Goal: Task Accomplishment & Management: Use online tool/utility

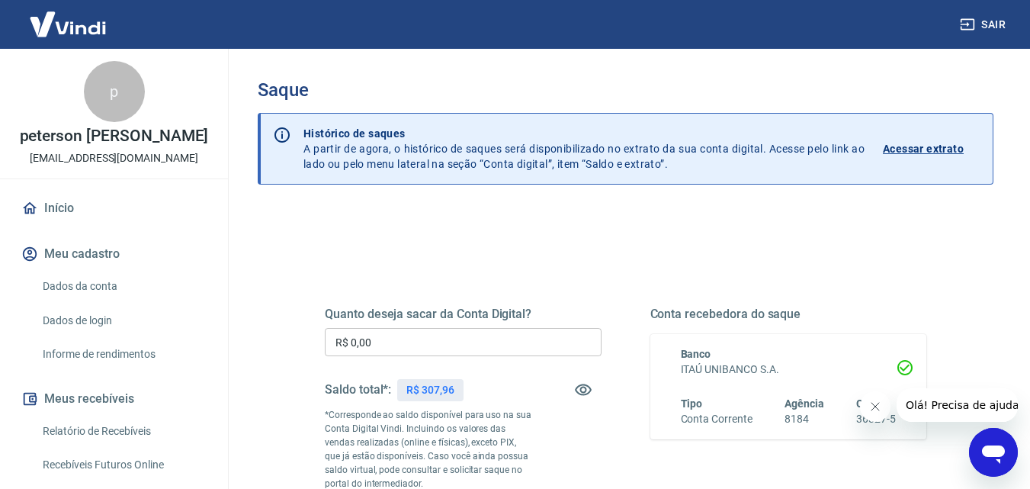
click at [502, 342] on input "R$ 0,00" at bounding box center [463, 342] width 277 height 28
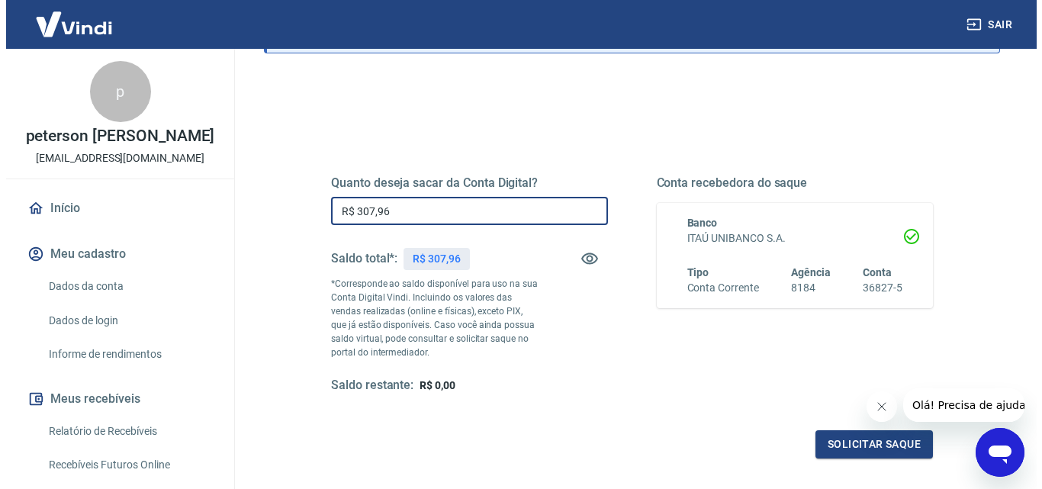
scroll to position [229, 0]
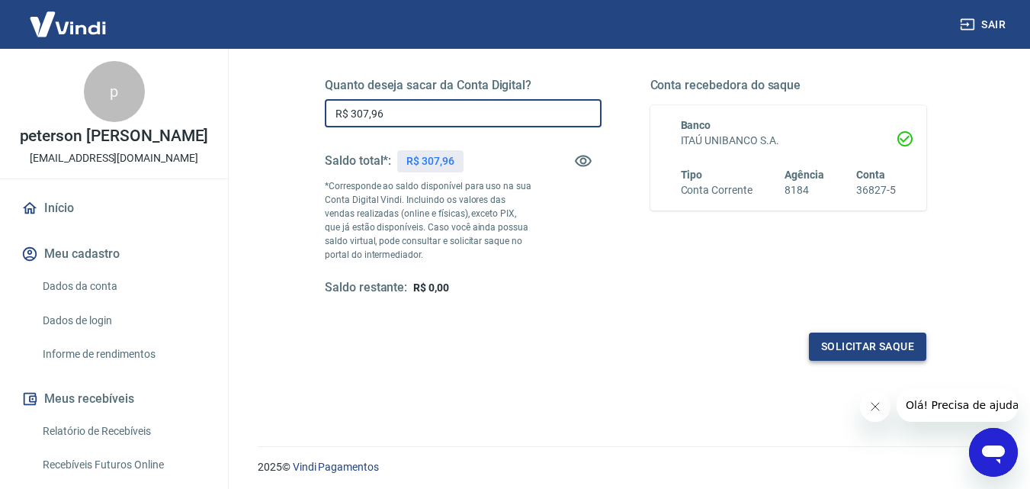
type input "R$ 307,96"
click at [881, 352] on button "Solicitar saque" at bounding box center [867, 346] width 117 height 28
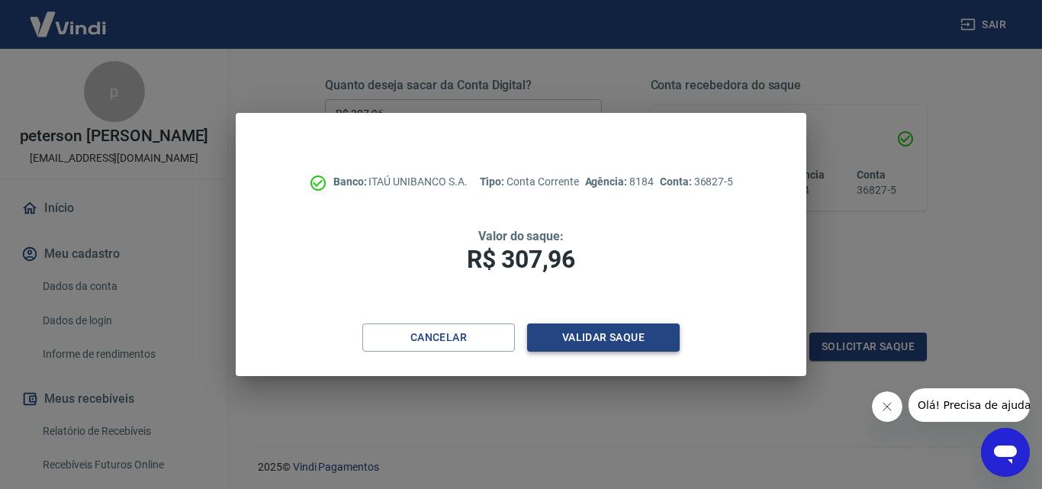
click at [640, 334] on button "Validar saque" at bounding box center [603, 337] width 152 height 28
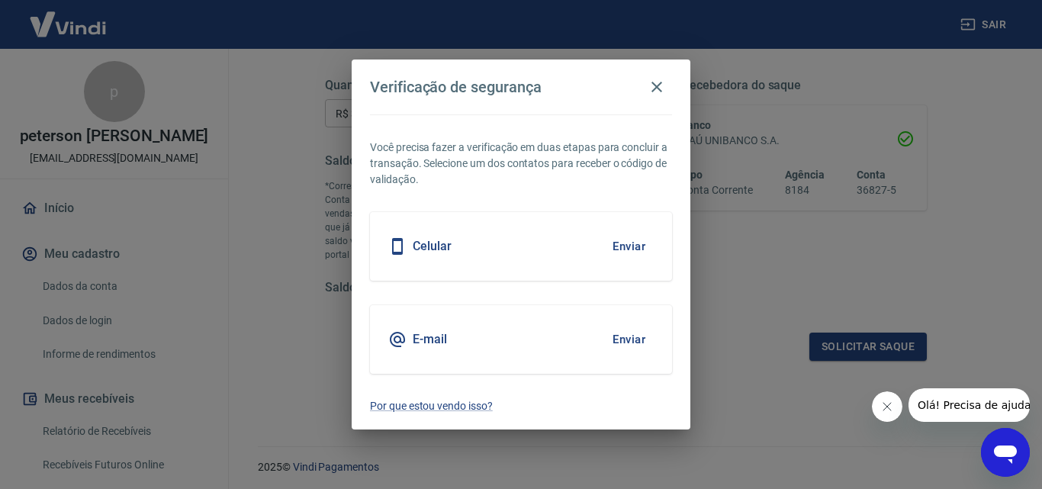
click at [615, 254] on button "Enviar" at bounding box center [629, 246] width 50 height 32
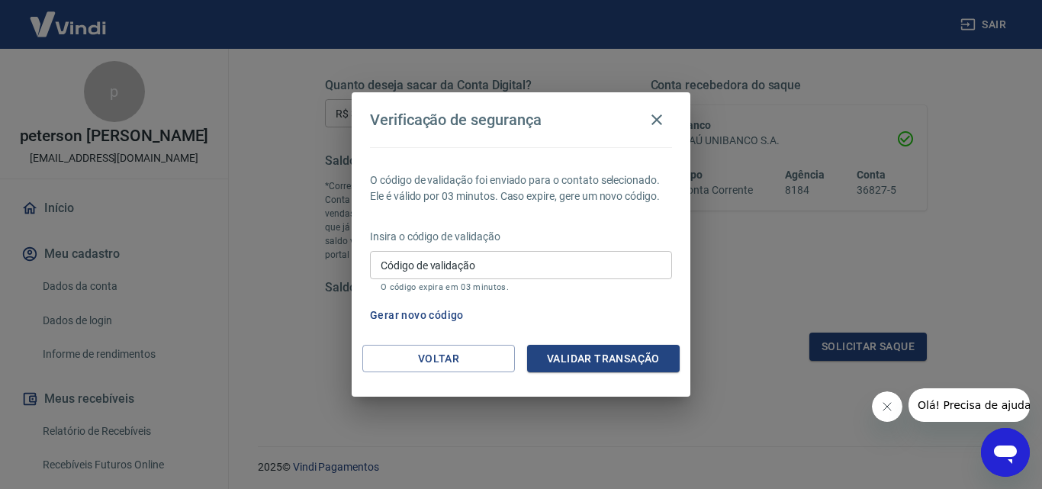
click at [615, 254] on input "Código de validação" at bounding box center [521, 265] width 302 height 28
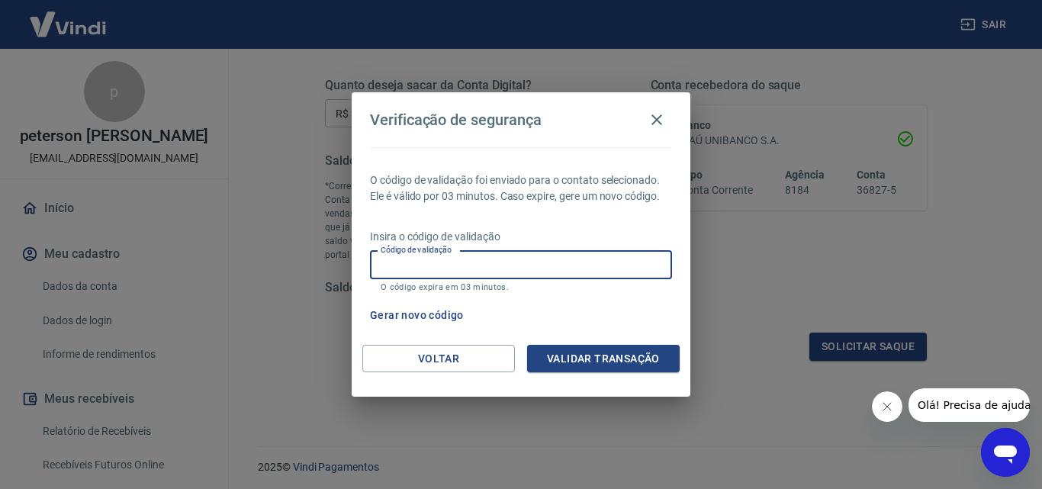
click at [615, 256] on input "Código de validação" at bounding box center [521, 265] width 302 height 28
click at [419, 262] on input "Código de validação" at bounding box center [521, 265] width 302 height 28
type input "702247"
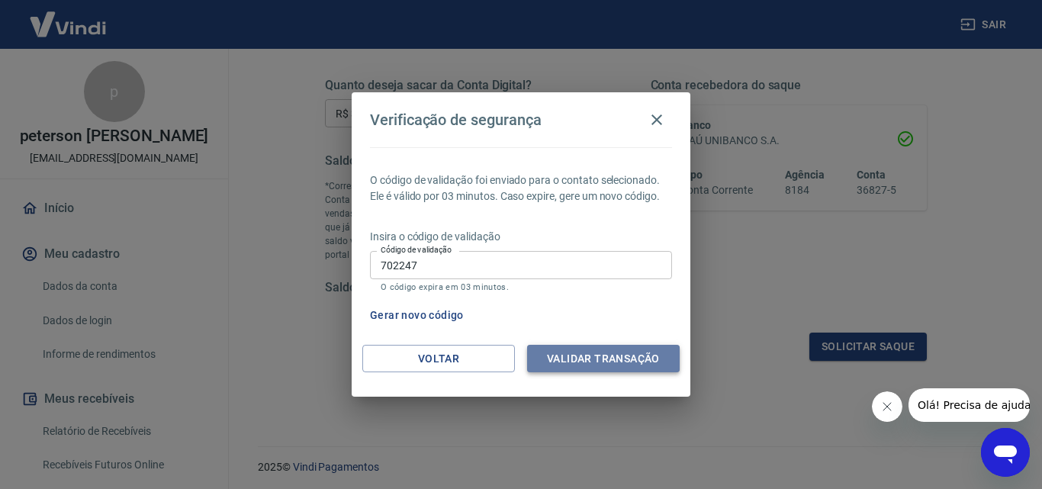
click at [595, 354] on button "Validar transação" at bounding box center [603, 359] width 152 height 28
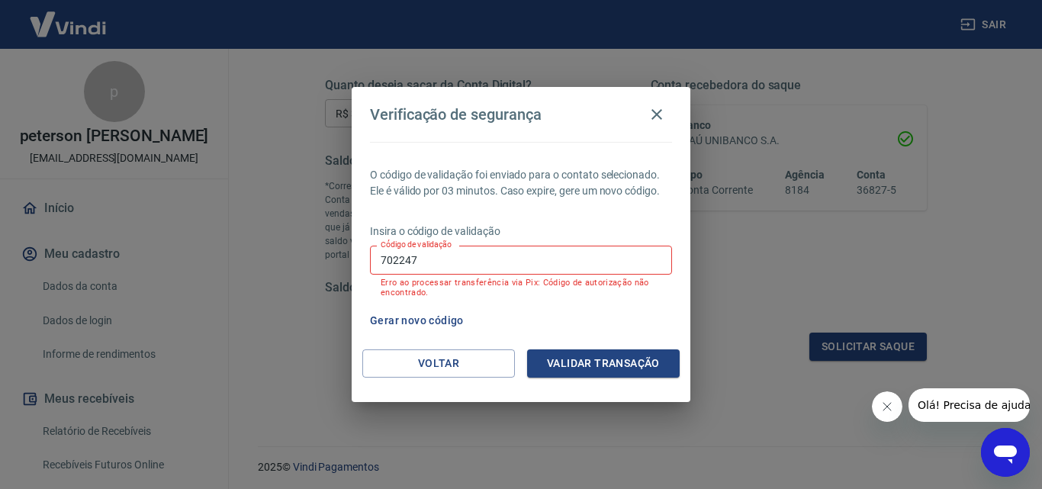
click at [502, 262] on input "702247" at bounding box center [521, 260] width 302 height 28
click at [406, 317] on button "Gerar novo código" at bounding box center [417, 321] width 106 height 28
click at [481, 251] on input "Código de validação" at bounding box center [521, 260] width 302 height 28
click at [653, 120] on icon "button" at bounding box center [656, 114] width 18 height 18
